Goal: Book appointment/travel/reservation

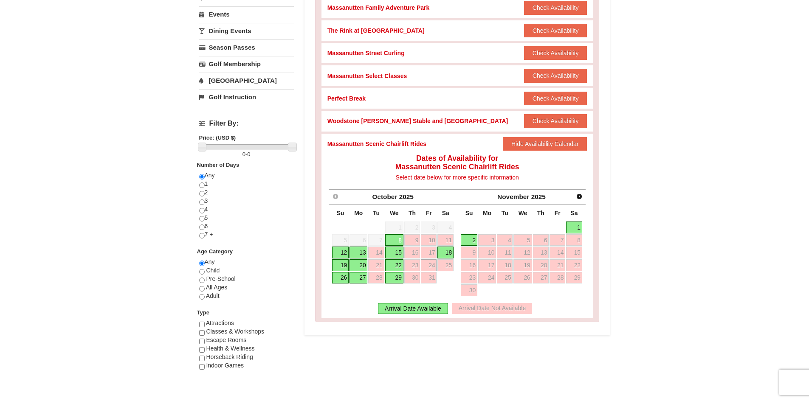
click at [571, 228] on link "1" at bounding box center [574, 228] width 16 height 12
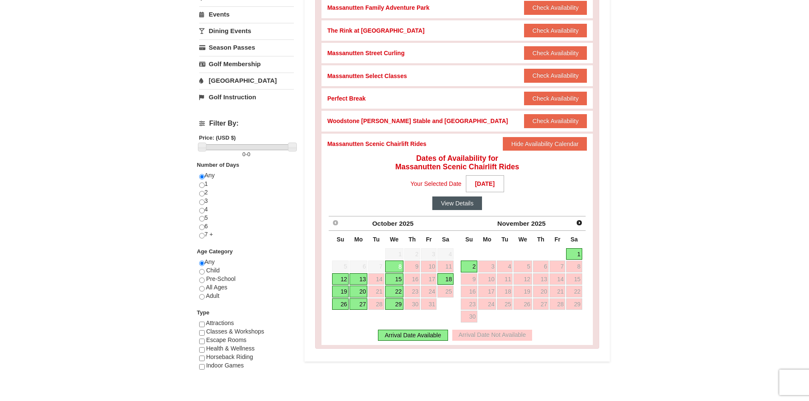
click at [457, 206] on button "View Details" at bounding box center [457, 204] width 50 height 14
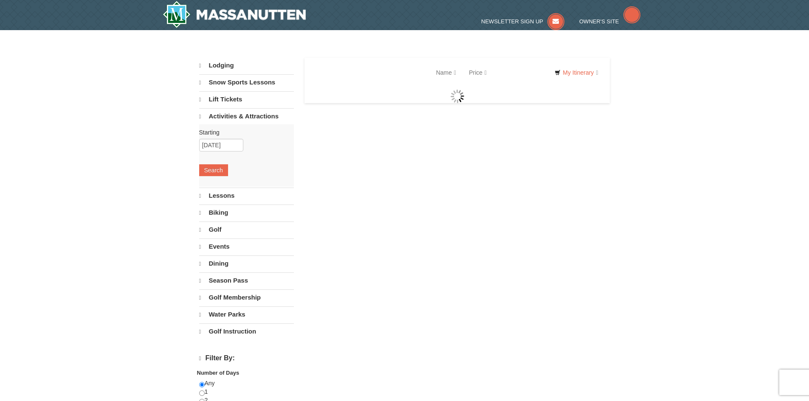
select select "10"
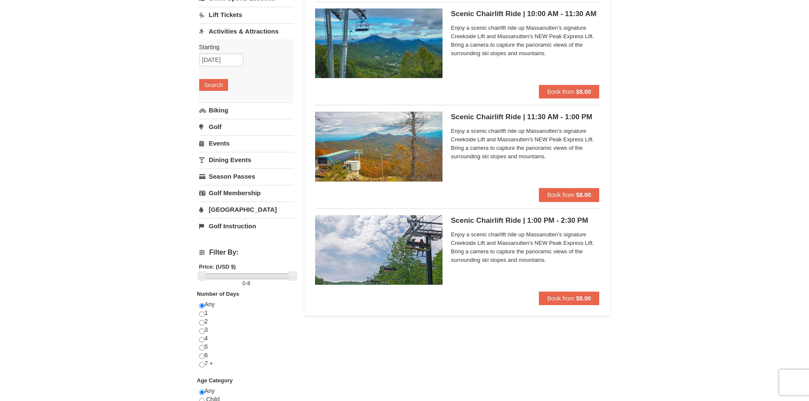
scroll to position [85, 0]
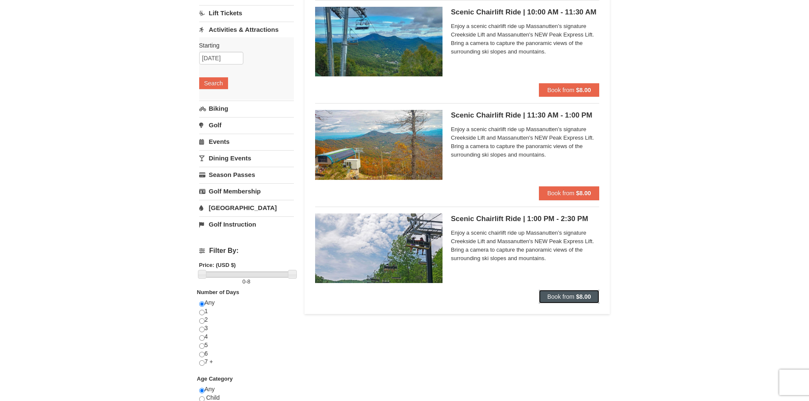
click at [583, 301] on button "Book from $8.00" at bounding box center [569, 297] width 61 height 14
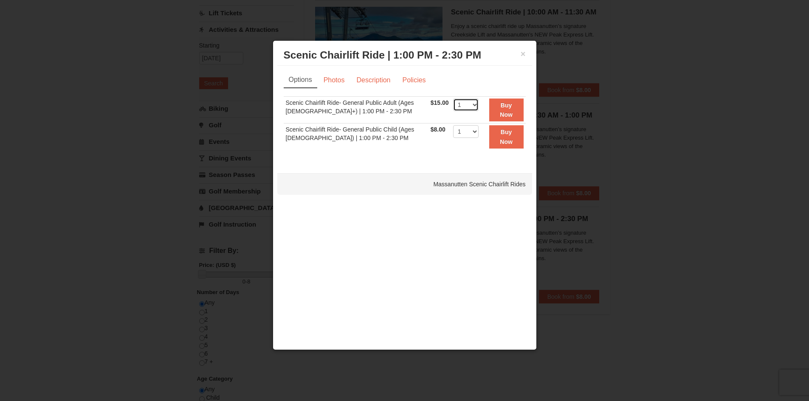
click at [469, 108] on select "1 2 3 4 5 6 7 8 9 10 11 12 13 14 15 16 17 18 19 20 21 22" at bounding box center [465, 105] width 25 height 13
select select "3"
click at [453, 99] on select "1 2 3 4 5 6 7 8 9 10 11 12 13 14 15 16 17 18 19 20 21 22" at bounding box center [465, 105] width 25 height 13
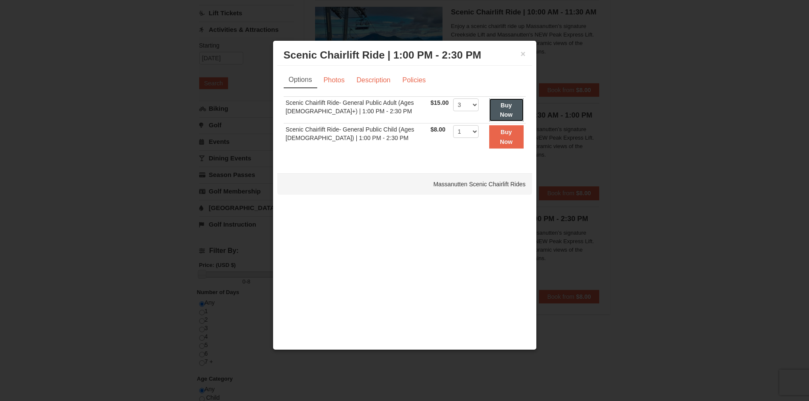
click at [499, 119] on button "Buy Now" at bounding box center [506, 110] width 34 height 23
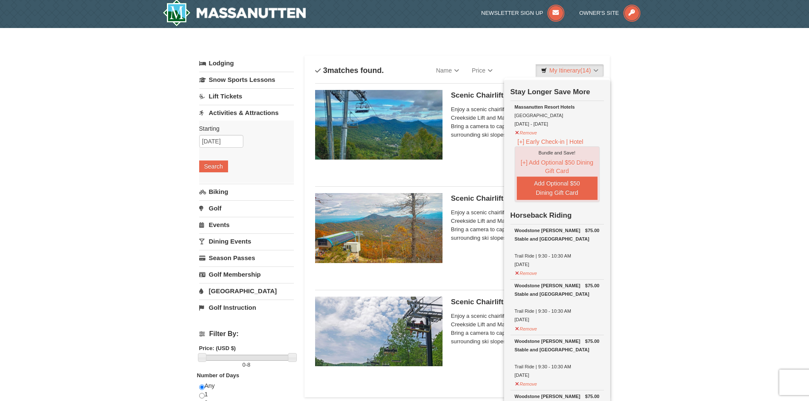
scroll to position [3, 0]
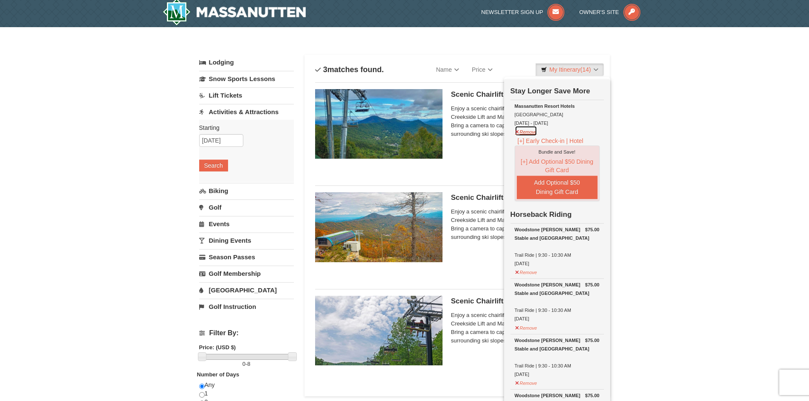
click at [532, 135] on button "Remove" at bounding box center [526, 131] width 23 height 11
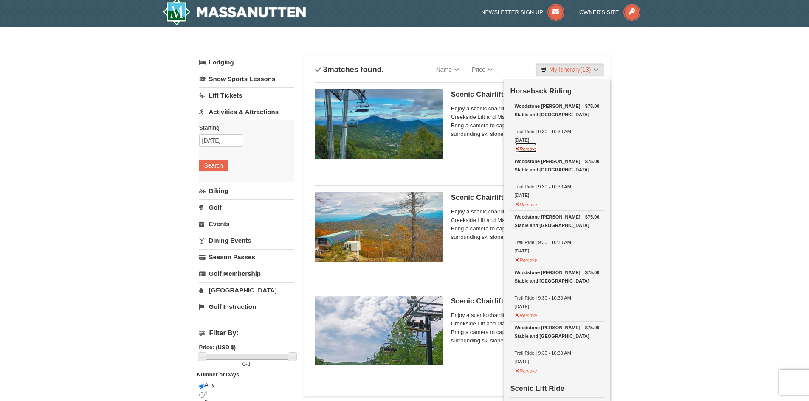
click at [528, 149] on button "Remove" at bounding box center [526, 148] width 23 height 11
click at [529, 152] on button "Remove" at bounding box center [526, 148] width 23 height 11
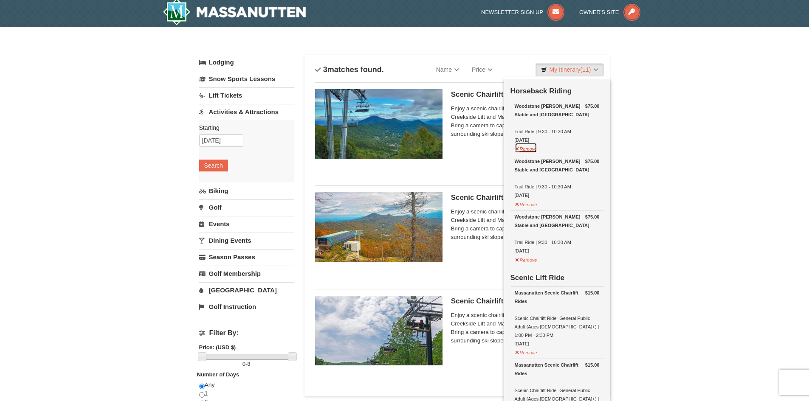
click at [529, 152] on button "Remove" at bounding box center [526, 148] width 23 height 11
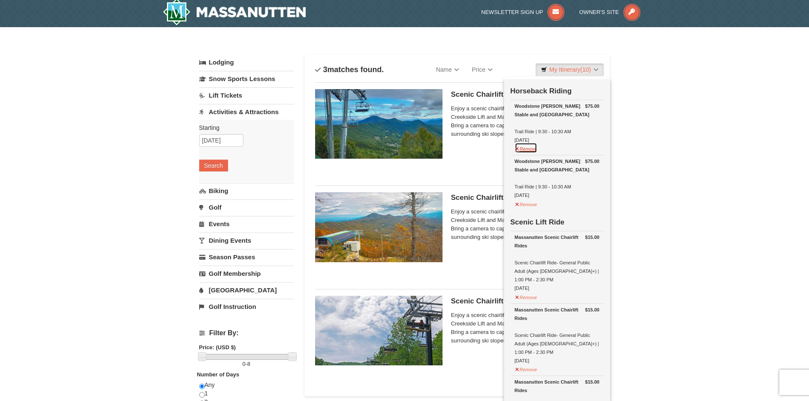
click at [529, 152] on button "Remove" at bounding box center [526, 148] width 23 height 11
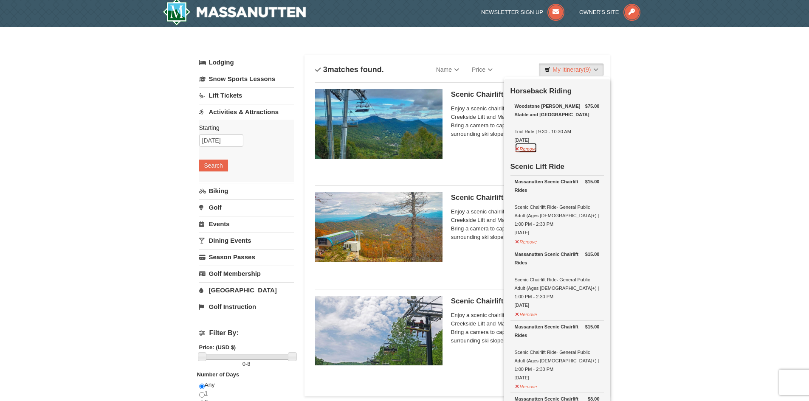
click at [529, 152] on button "Remove" at bounding box center [526, 148] width 23 height 11
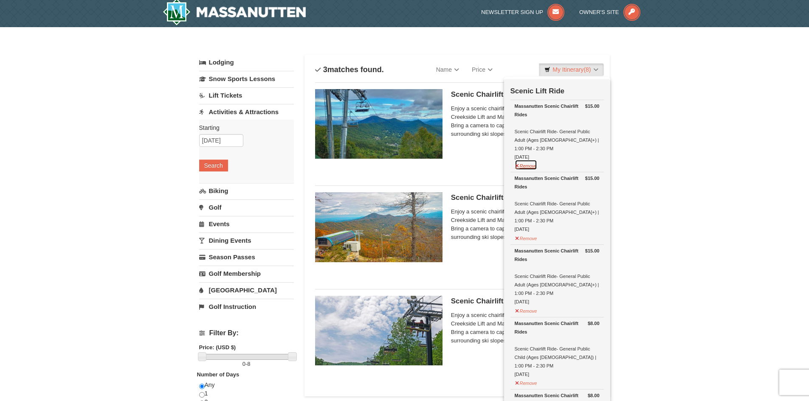
click at [528, 160] on button "Remove" at bounding box center [526, 165] width 23 height 11
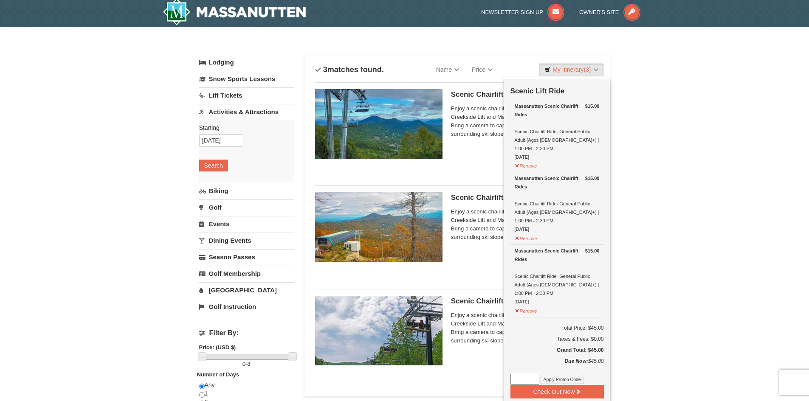
click at [468, 305] on h5 "Scenic Chairlift Ride | 1:00 PM - 2:30 PM Massanutten Scenic Chairlift Rides" at bounding box center [525, 301] width 149 height 8
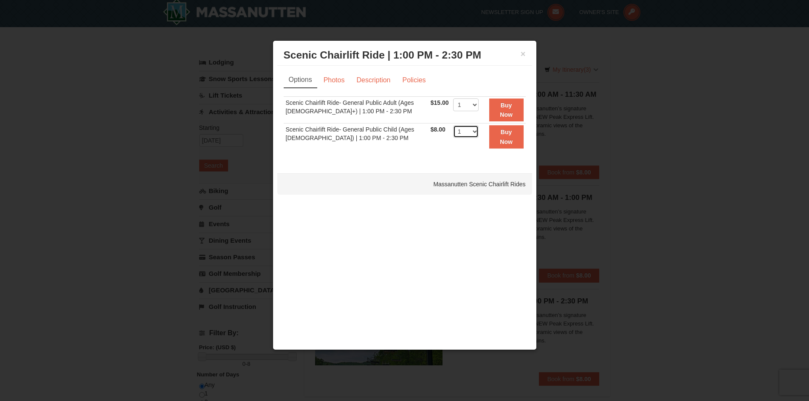
click at [469, 135] on select "1 2 3 4 5 6 7 8 9 10 11 12 13 14 15 16 17 18 19 20 21 22" at bounding box center [465, 131] width 25 height 13
select select "2"
click at [453, 125] on select "1 2 3 4 5 6 7 8 9 10 11 12 13 14 15 16 17 18 19 20 21 22" at bounding box center [465, 131] width 25 height 13
click at [504, 145] on button "Buy Now" at bounding box center [506, 136] width 34 height 23
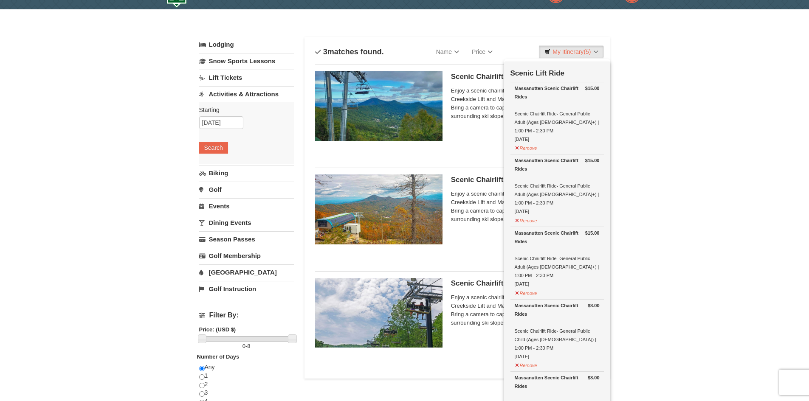
scroll to position [0, 0]
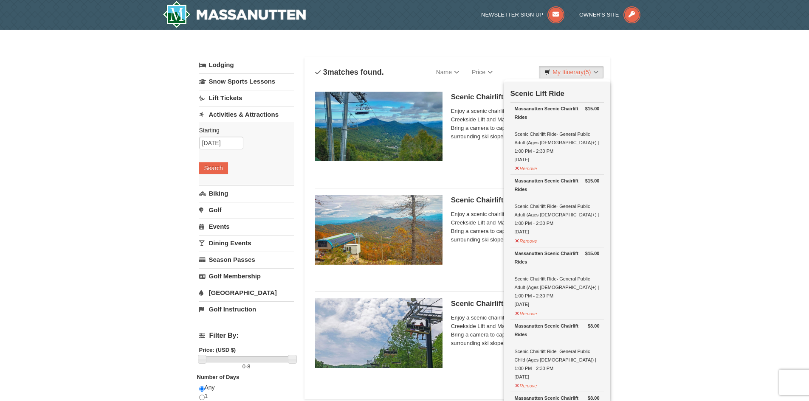
click at [667, 246] on div "× Categories List Filter My Itinerary (5) Check Out Now Scenic Lift Ride $15.00…" at bounding box center [404, 306] width 809 height 553
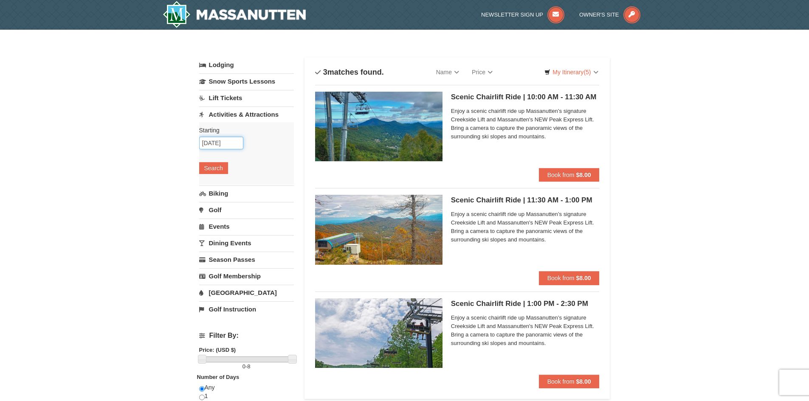
click at [226, 144] on input "[DATE]" at bounding box center [221, 143] width 44 height 13
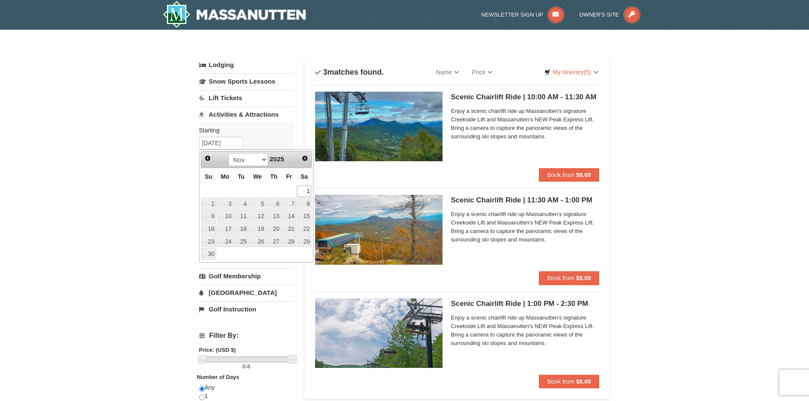
click at [308, 190] on link "1" at bounding box center [304, 192] width 14 height 12
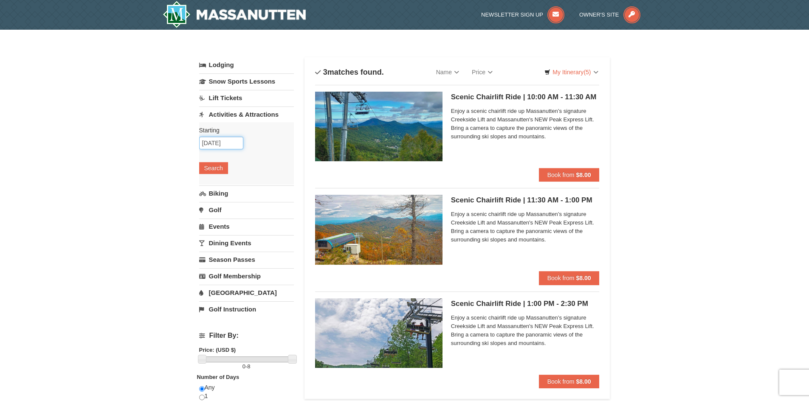
click at [223, 140] on input "[DATE]" at bounding box center [221, 143] width 44 height 13
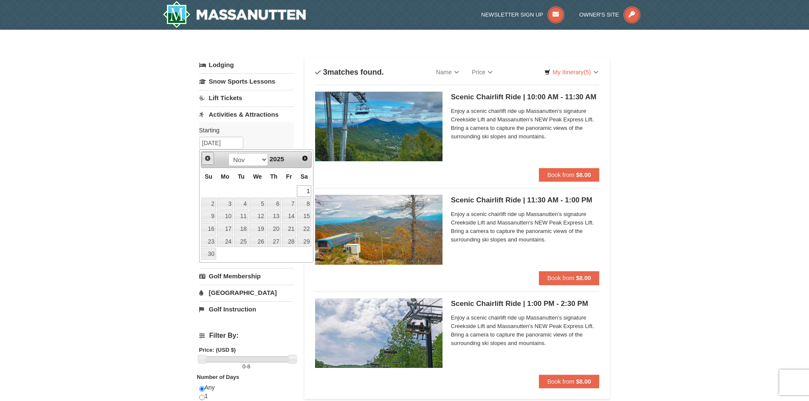
click at [209, 161] on span "Prev" at bounding box center [207, 158] width 7 height 7
click at [283, 243] on link "31" at bounding box center [289, 242] width 14 height 12
type input "[DATE]"
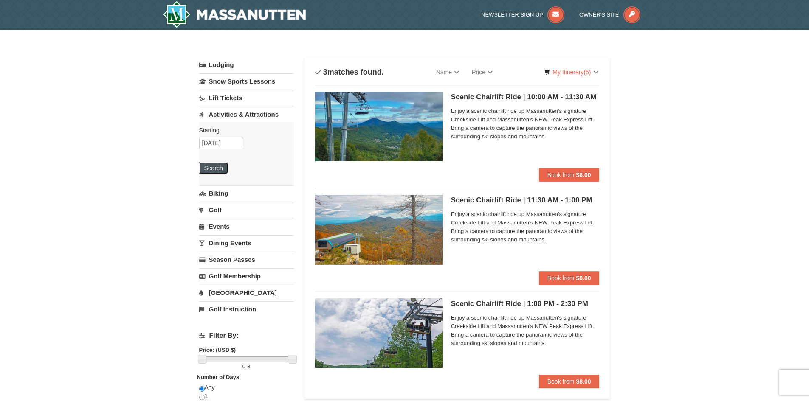
click at [222, 167] on button "Search" at bounding box center [213, 168] width 29 height 12
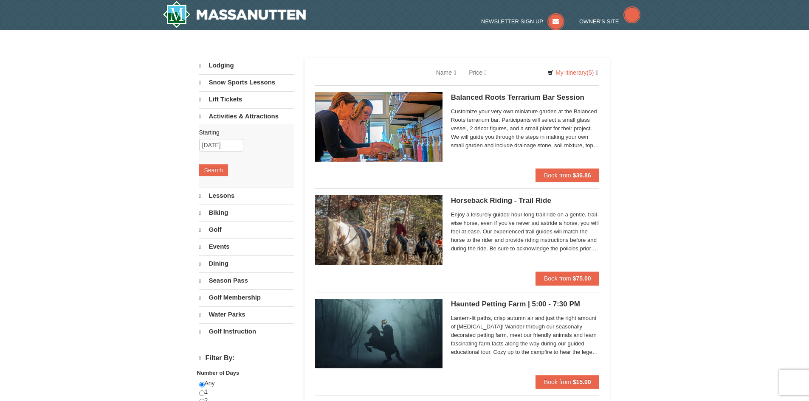
select select "10"
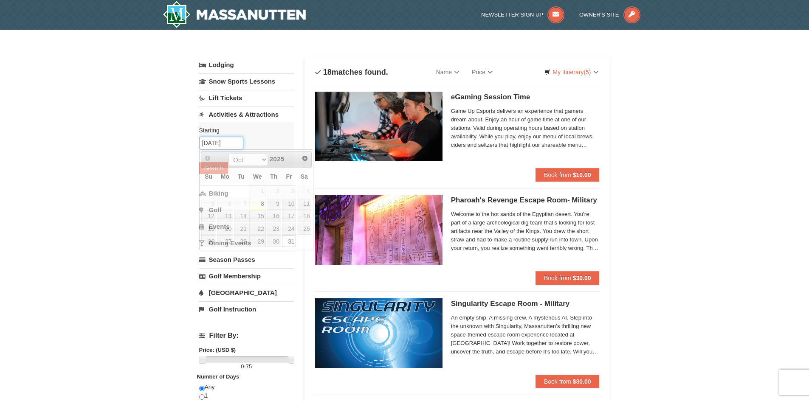
click at [218, 147] on input "[DATE]" at bounding box center [221, 143] width 44 height 13
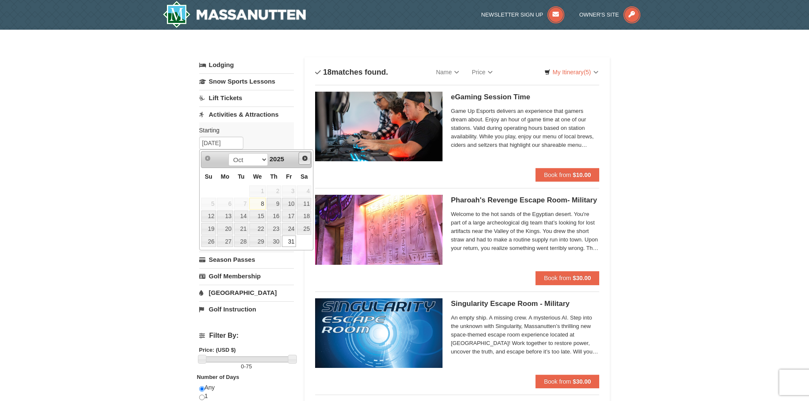
click at [303, 159] on span "Next" at bounding box center [305, 158] width 7 height 7
click at [299, 193] on link "1" at bounding box center [304, 192] width 14 height 12
type input "[DATE]"
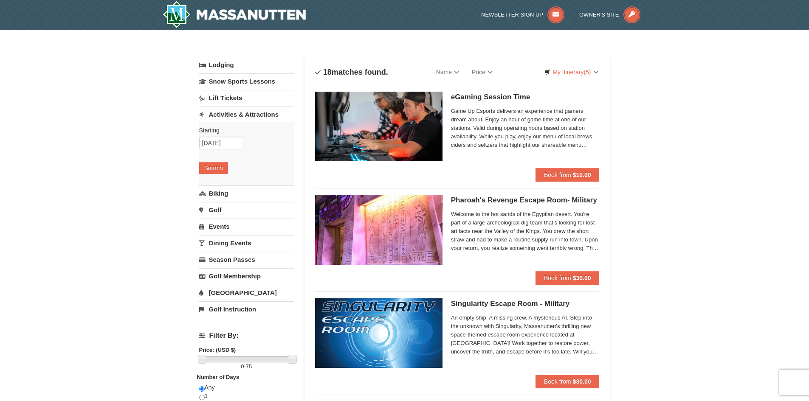
click at [228, 170] on div "Starting Please format dates MM/DD/YYYY Please format dates MM/DD/YYYY 11/01/20…" at bounding box center [246, 153] width 95 height 62
click at [224, 170] on button "Search" at bounding box center [213, 168] width 29 height 12
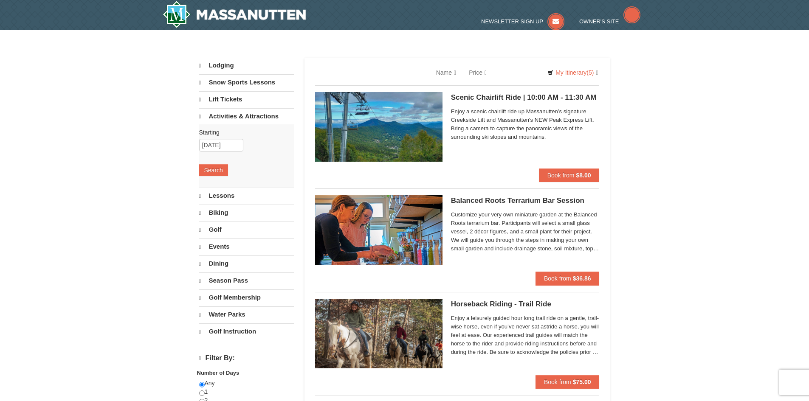
select select "10"
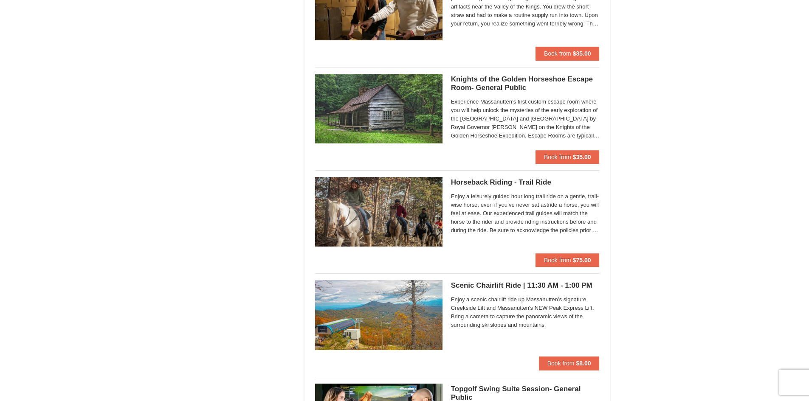
scroll to position [977, 0]
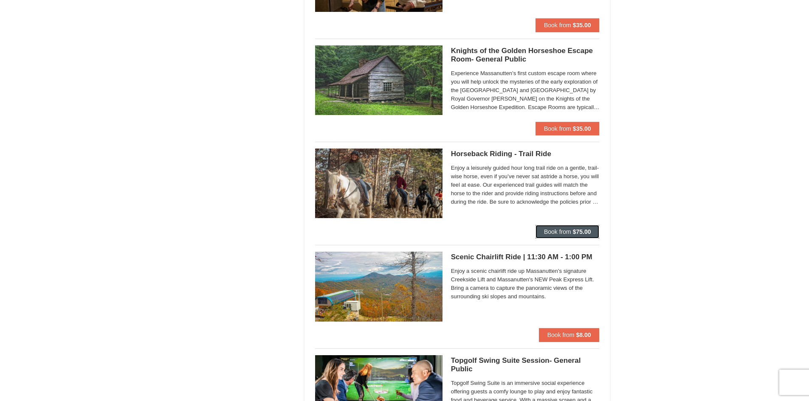
click at [550, 232] on span "Book from" at bounding box center [557, 232] width 27 height 7
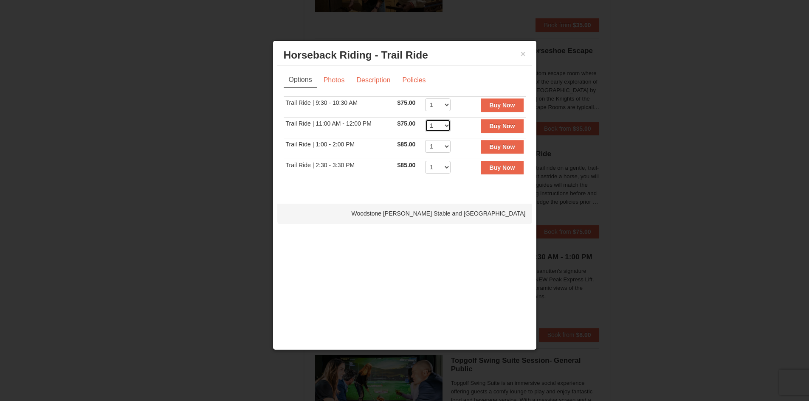
click at [441, 124] on select "1 2 3 4 5 6 7 8 9 10 11 12" at bounding box center [437, 125] width 25 height 13
select select "5"
click at [425, 119] on select "1 2 3 4 5 6 7 8 9 10 11 12" at bounding box center [437, 125] width 25 height 13
click at [489, 122] on button "Buy Now" at bounding box center [502, 126] width 42 height 14
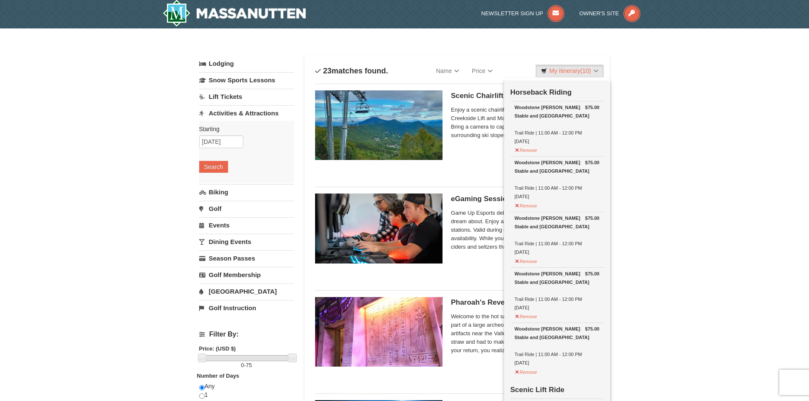
scroll to position [3, 0]
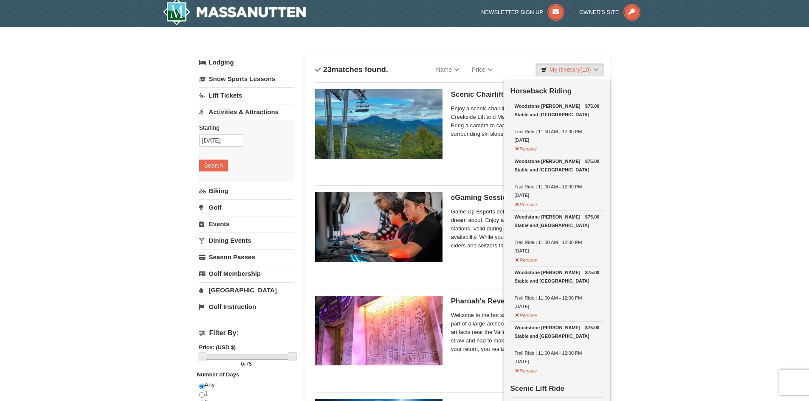
click at [231, 64] on link "Lodging" at bounding box center [246, 62] width 95 height 15
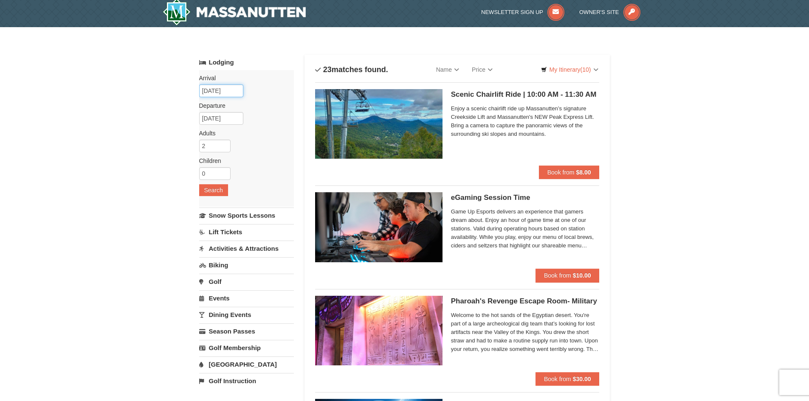
click at [235, 88] on input "[DATE]" at bounding box center [221, 91] width 44 height 13
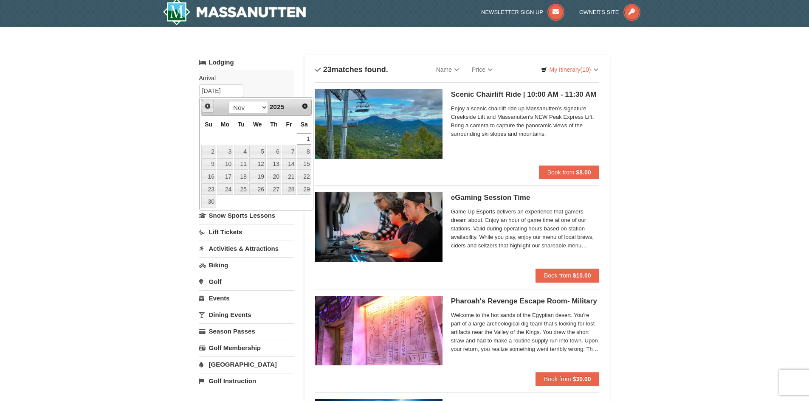
click at [208, 104] on span "Prev" at bounding box center [207, 106] width 7 height 7
click at [293, 188] on link "31" at bounding box center [289, 190] width 14 height 12
type input "[DATE]"
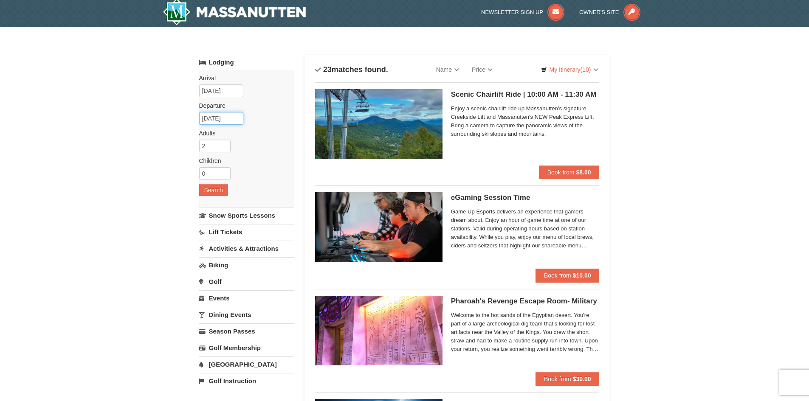
click at [237, 119] on input "11/03/2025" at bounding box center [221, 118] width 44 height 13
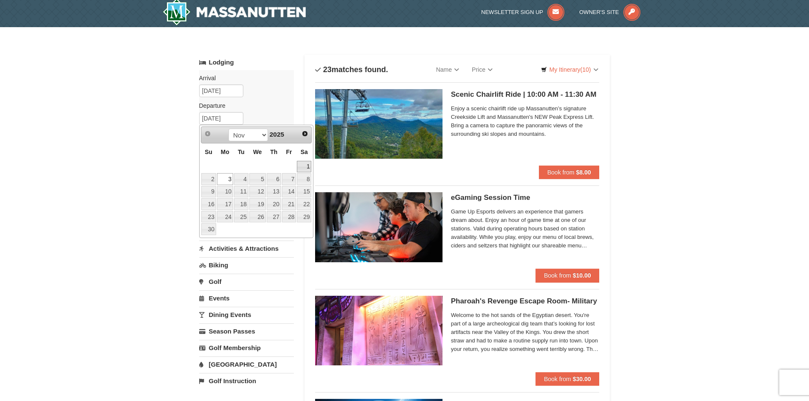
click at [300, 166] on link "1" at bounding box center [304, 167] width 14 height 12
type input "[DATE]"
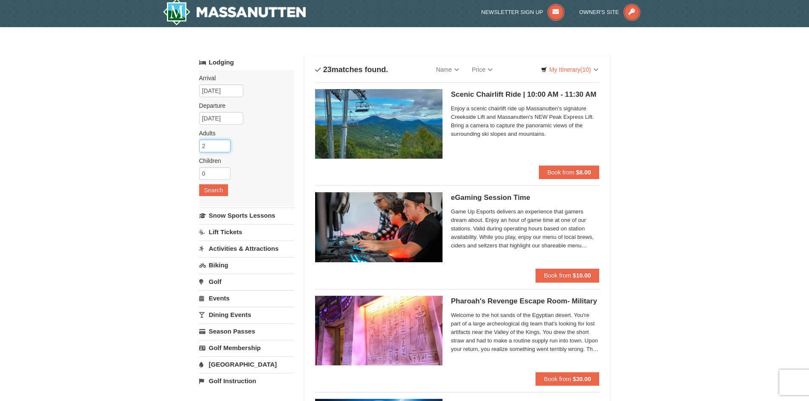
click at [215, 149] on input "2" at bounding box center [214, 146] width 31 height 13
click at [226, 149] on input "1" at bounding box center [214, 146] width 31 height 13
click at [225, 141] on input "1" at bounding box center [214, 146] width 31 height 13
click at [225, 143] on input "2" at bounding box center [214, 146] width 31 height 13
type input "3"
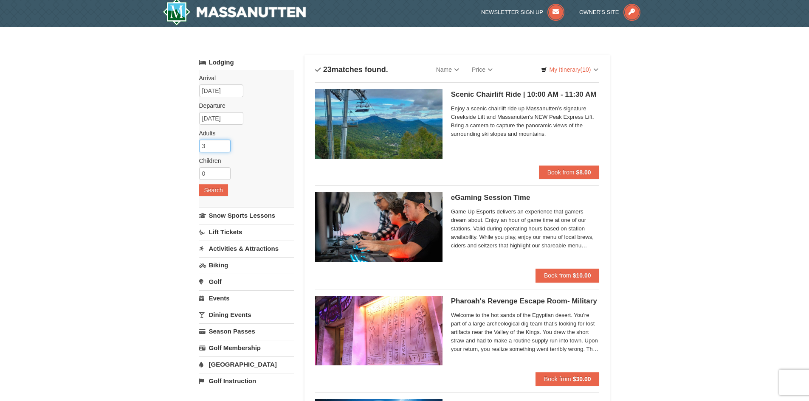
click at [225, 143] on input "3" at bounding box center [214, 146] width 31 height 13
click at [216, 175] on input "0" at bounding box center [214, 173] width 31 height 13
click at [223, 171] on input "1" at bounding box center [214, 173] width 31 height 13
type input "2"
click at [223, 171] on input "2" at bounding box center [214, 173] width 31 height 13
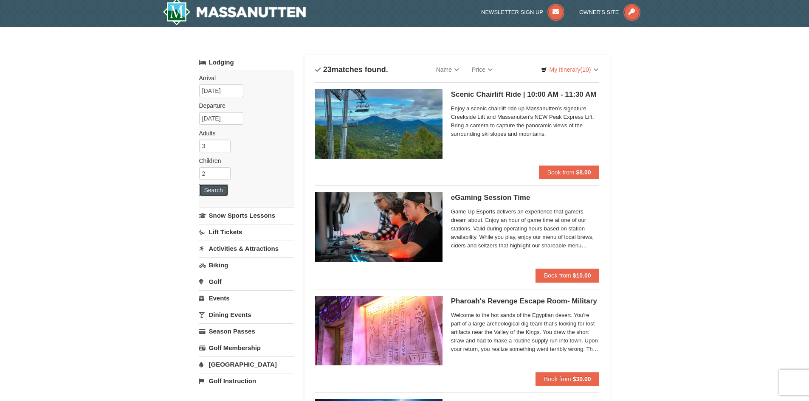
click at [219, 187] on button "Search" at bounding box center [213, 190] width 29 height 12
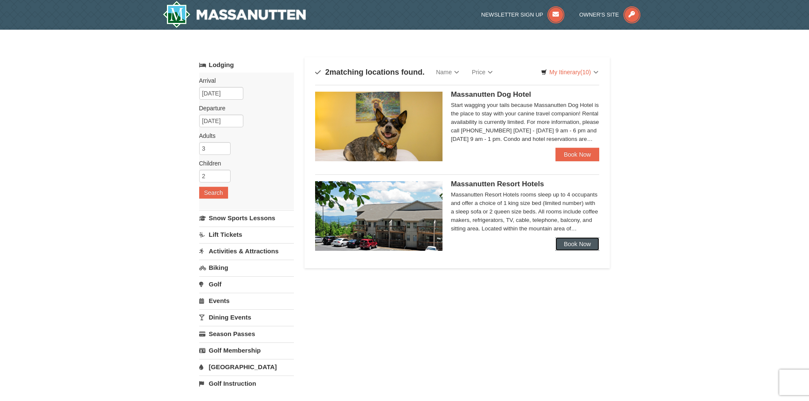
click at [559, 242] on link "Book Now" at bounding box center [578, 244] width 44 height 14
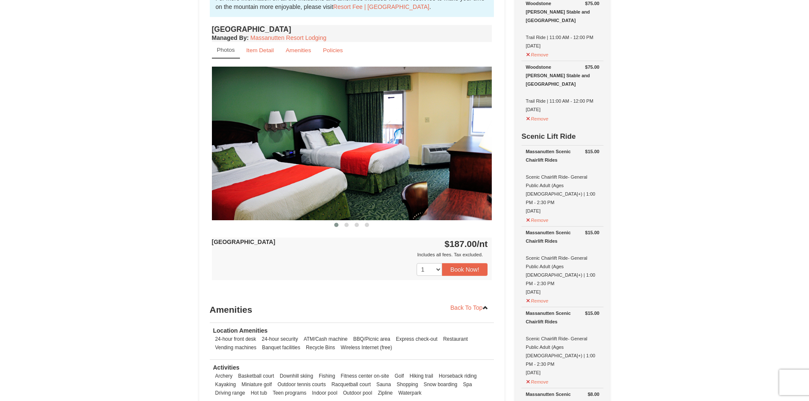
scroll to position [297, 0]
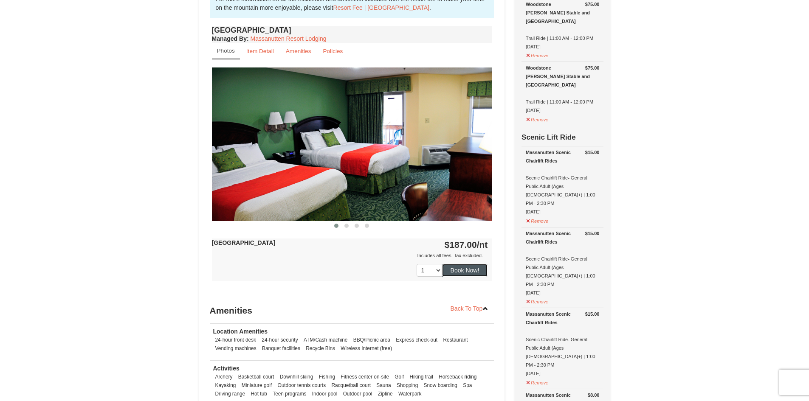
click at [468, 268] on button "Book Now!" at bounding box center [465, 270] width 46 height 13
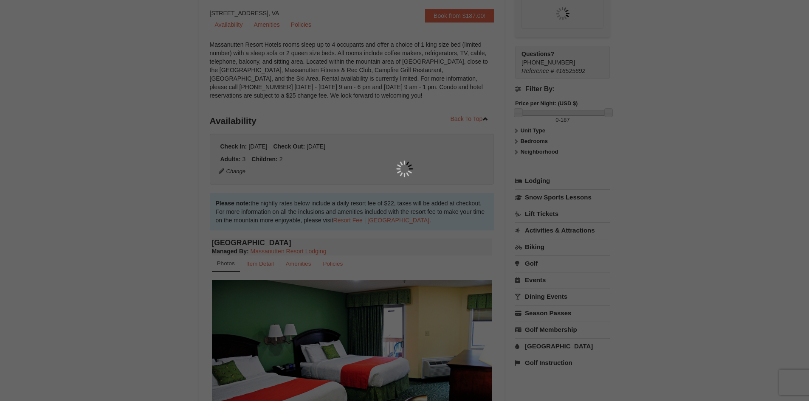
scroll to position [83, 0]
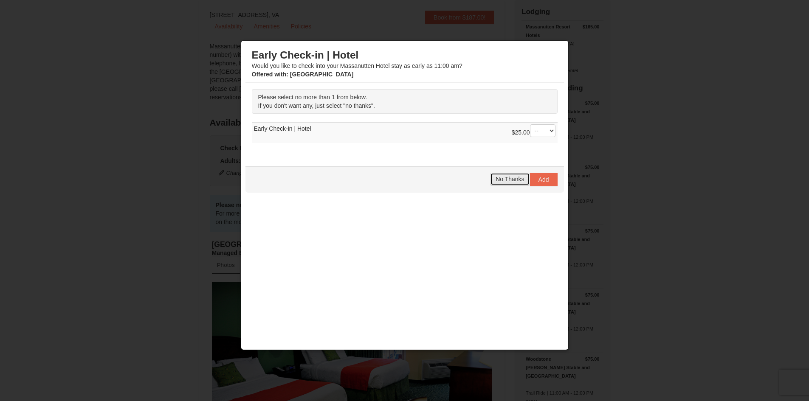
click at [509, 182] on span "No Thanks" at bounding box center [510, 179] width 28 height 7
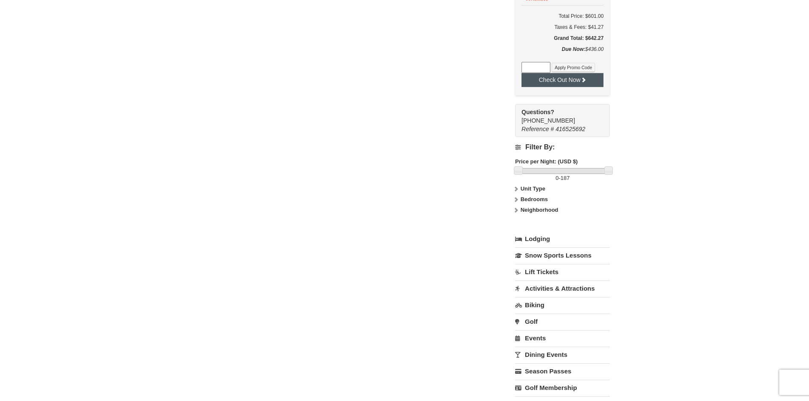
scroll to position [935, 0]
